Goal: Transaction & Acquisition: Purchase product/service

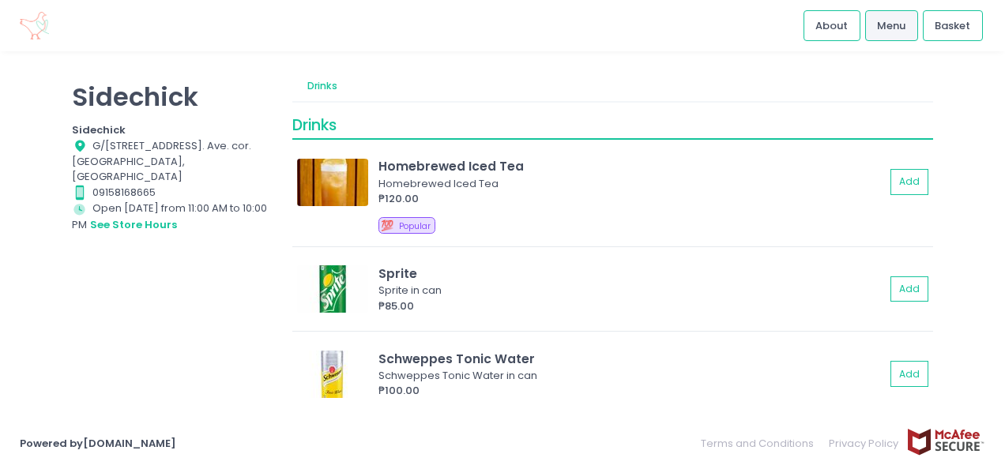
click at [51, 82] on div "Sidechick Sidechick Location Created with Sketch. [STREET_ADDRESS]. Ave. cor. […" at bounding box center [502, 234] width 1005 height 327
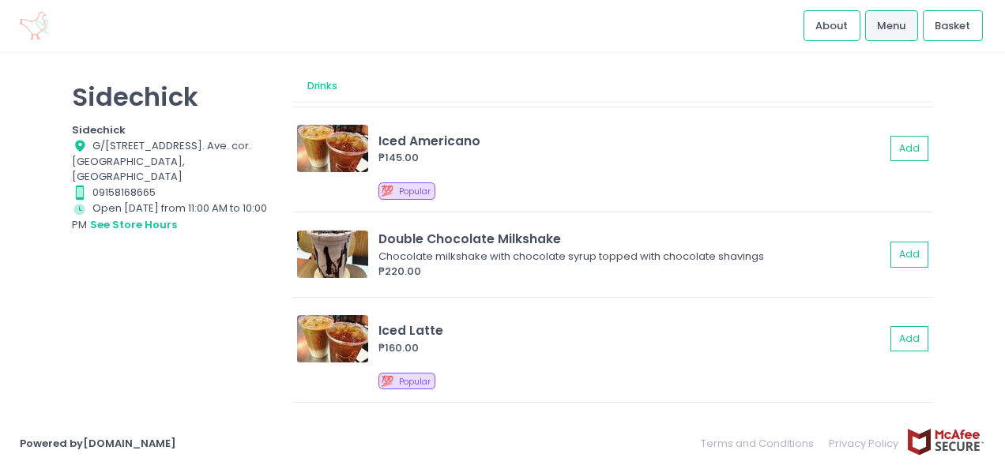
scroll to position [953, 0]
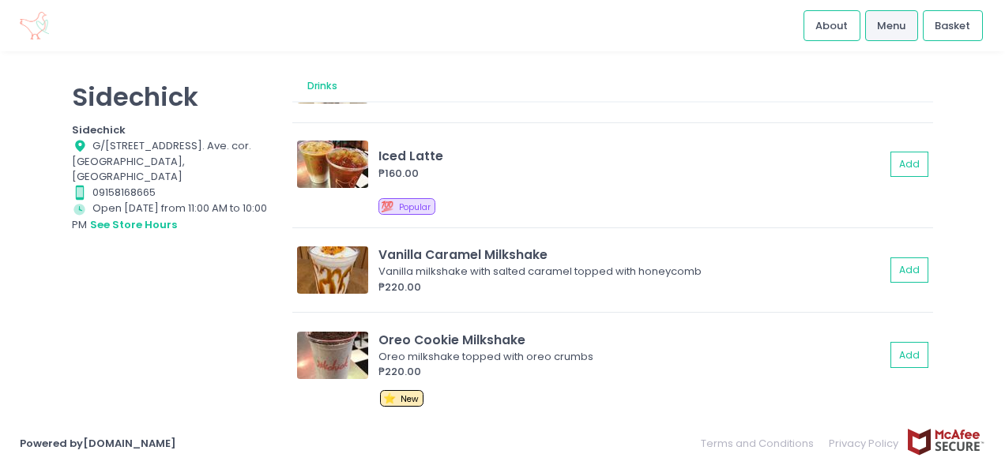
click at [39, 164] on div "Sidechick Sidechick Location Created with Sketch. [STREET_ADDRESS]. Ave. cor. […" at bounding box center [502, 234] width 1005 height 327
click at [888, 35] on link "Menu" at bounding box center [891, 25] width 53 height 30
click at [40, 109] on div "Sidechick Sidechick Location Created with Sketch. [STREET_ADDRESS]. Ave. cor. […" at bounding box center [502, 234] width 1005 height 327
click at [896, 19] on span "Menu" at bounding box center [891, 26] width 28 height 16
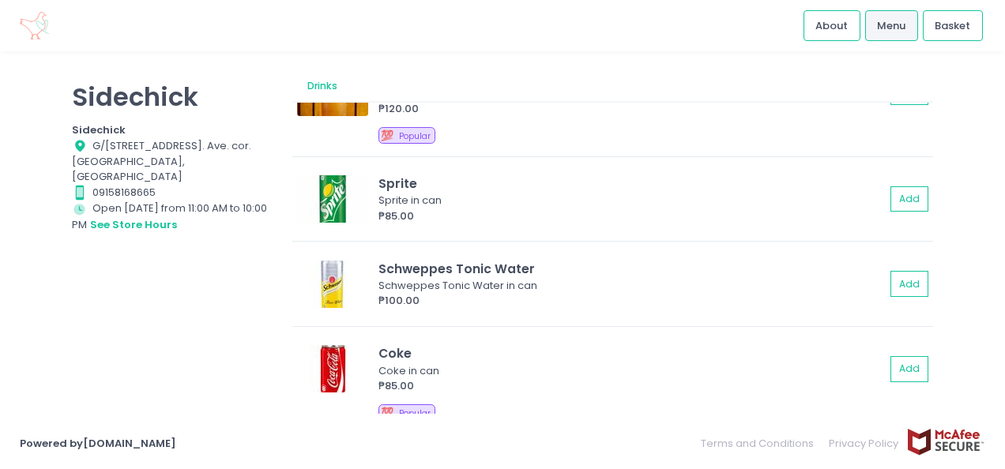
scroll to position [0, 0]
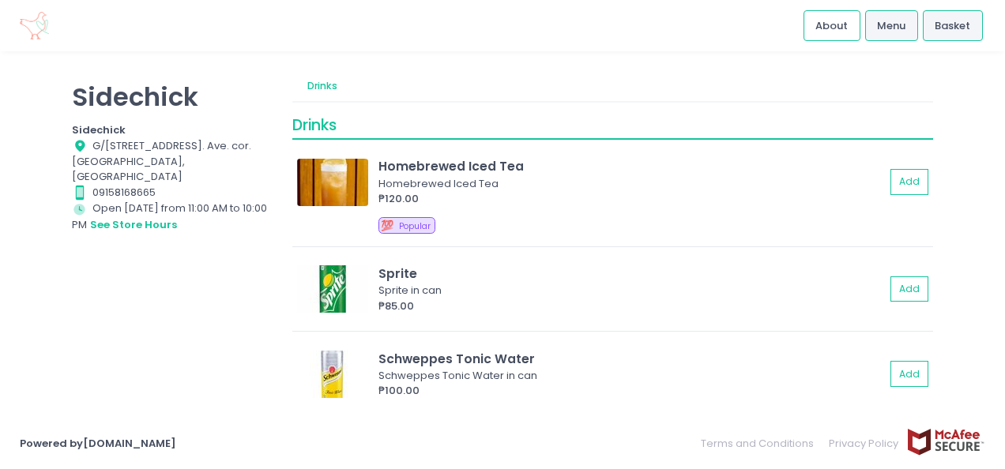
click at [954, 32] on span "Basket" at bounding box center [952, 26] width 36 height 16
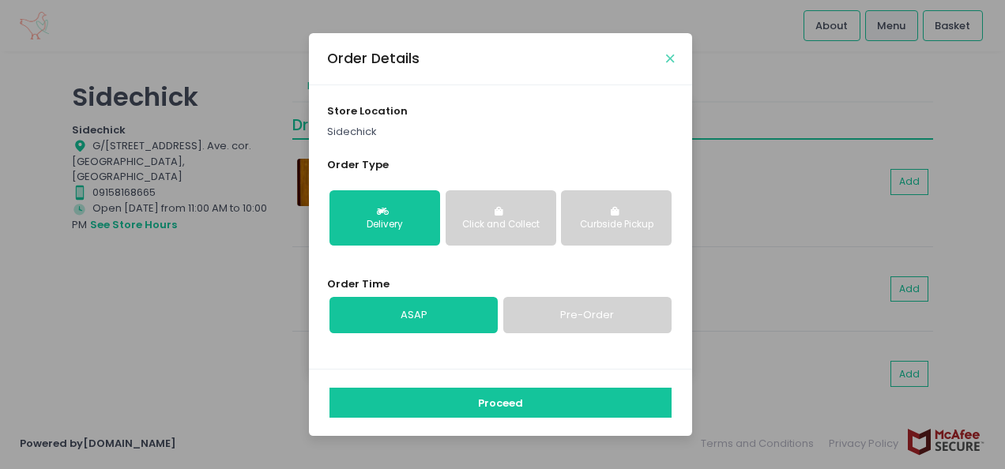
click at [667, 58] on icon "Close" at bounding box center [670, 59] width 8 height 12
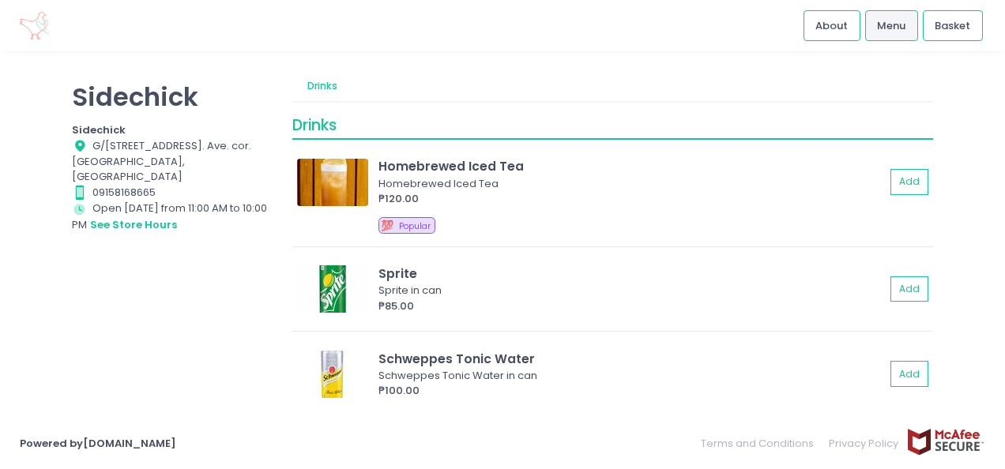
click at [907, 27] on link "Menu" at bounding box center [891, 25] width 53 height 30
